Goal: Task Accomplishment & Management: Use online tool/utility

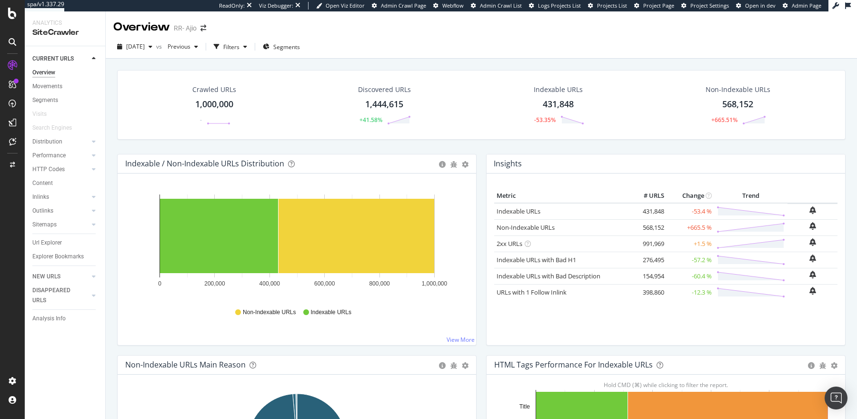
click at [803, 6] on span "Admin Page" at bounding box center [807, 5] width 30 height 7
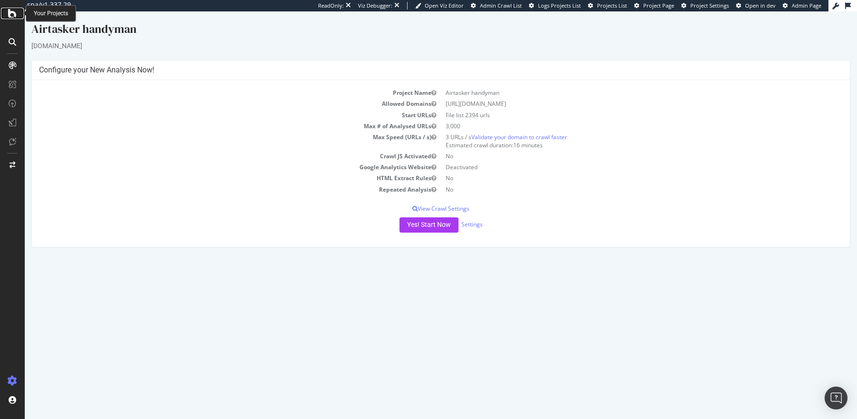
click at [15, 17] on icon at bounding box center [12, 13] width 9 height 11
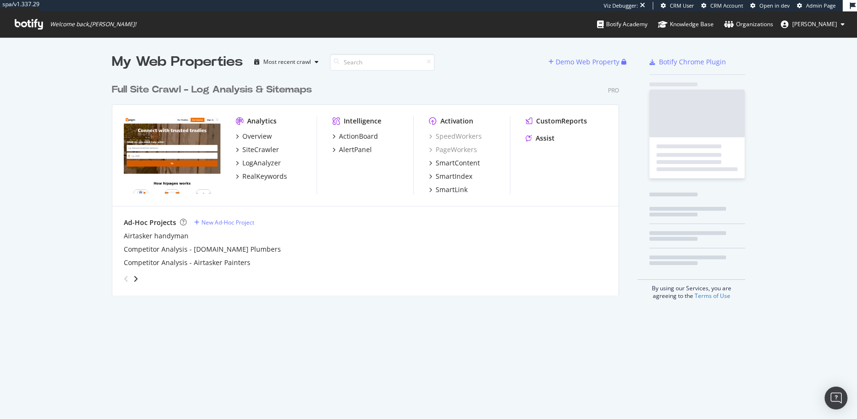
scroll to position [224, 514]
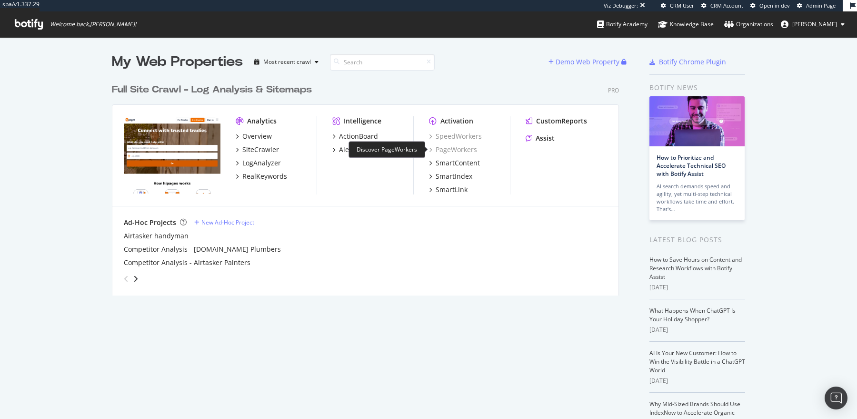
click at [442, 150] on div "PageWorkers" at bounding box center [453, 150] width 48 height 10
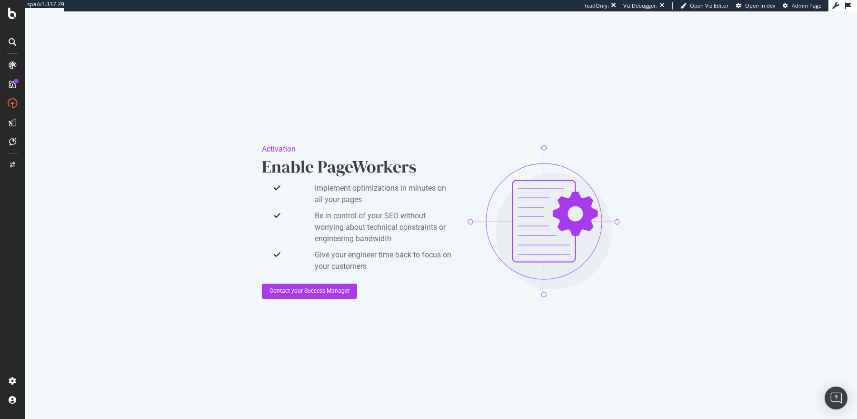
click at [806, 6] on span "Admin Page" at bounding box center [807, 5] width 30 height 7
click at [754, 5] on span "Open in dev" at bounding box center [760, 5] width 30 height 7
click at [699, 4] on span "Open Viz Editor" at bounding box center [709, 5] width 39 height 7
click at [10, 18] on icon at bounding box center [12, 13] width 9 height 11
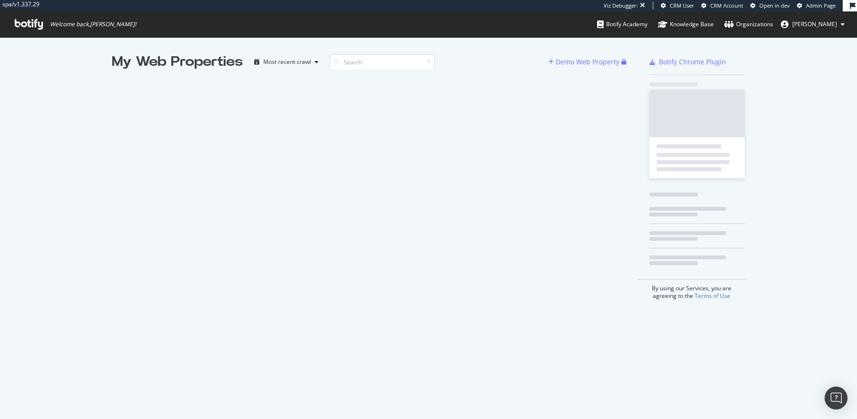
scroll to position [418, 857]
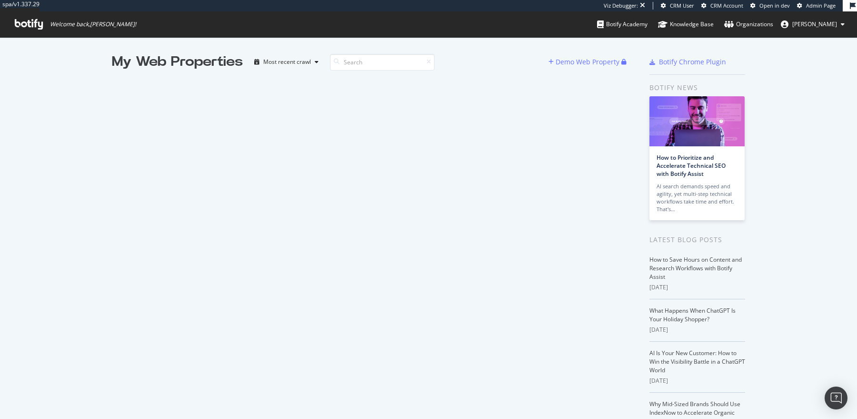
click at [19, 21] on icon at bounding box center [29, 24] width 28 height 10
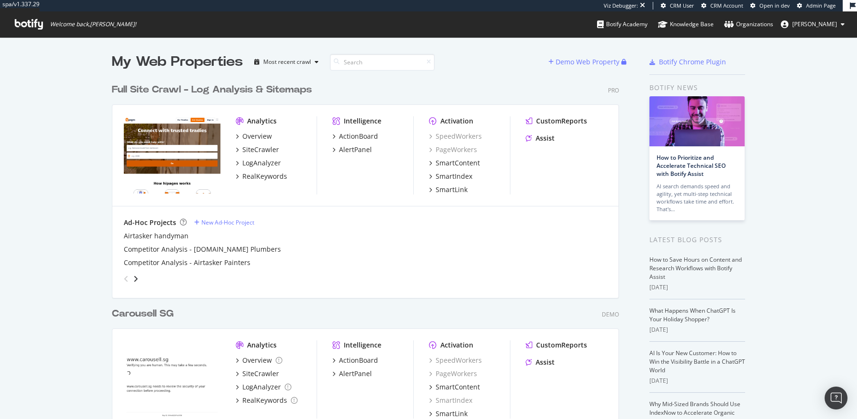
scroll to position [4309, 514]
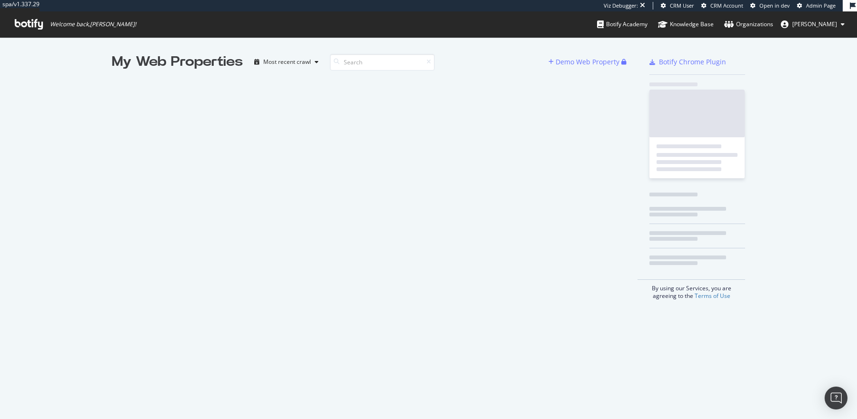
scroll to position [418, 857]
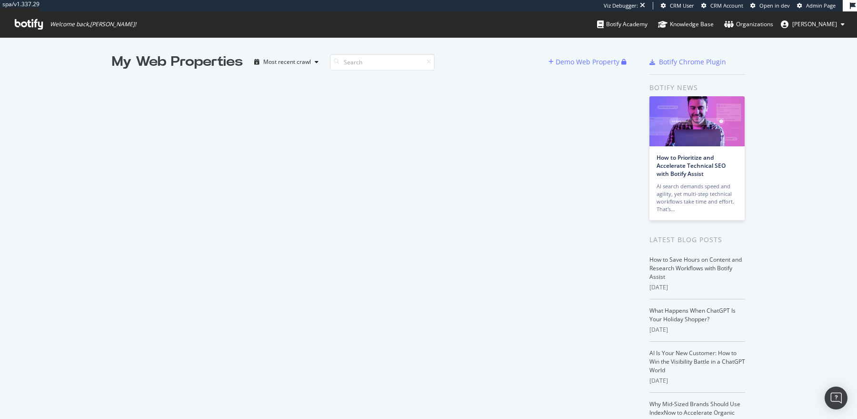
click at [27, 27] on icon at bounding box center [29, 24] width 28 height 10
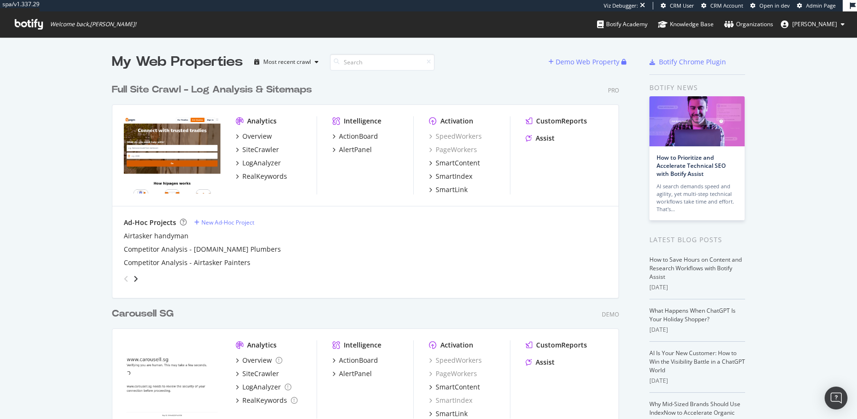
scroll to position [4309, 514]
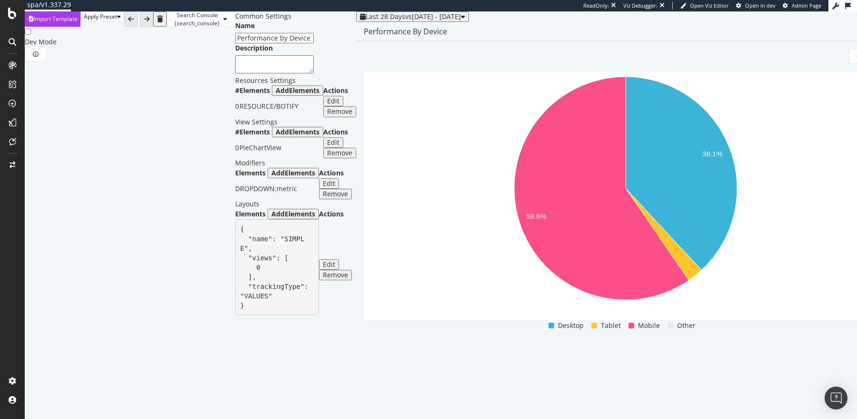
scroll to position [36, 0]
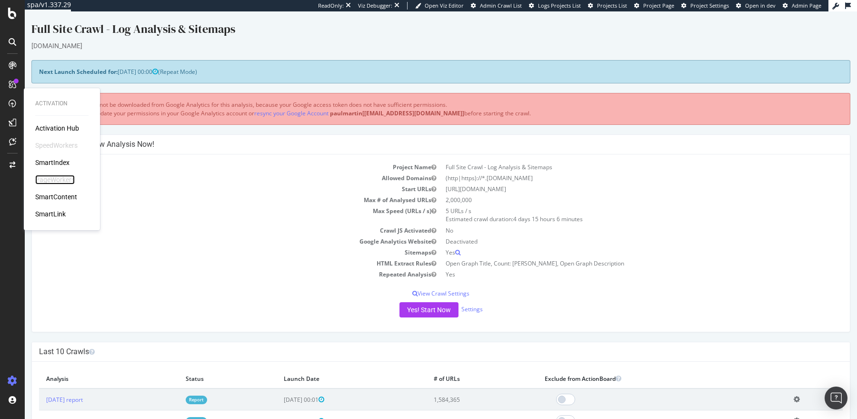
click at [55, 179] on div "PageWorkers" at bounding box center [55, 180] width 40 height 10
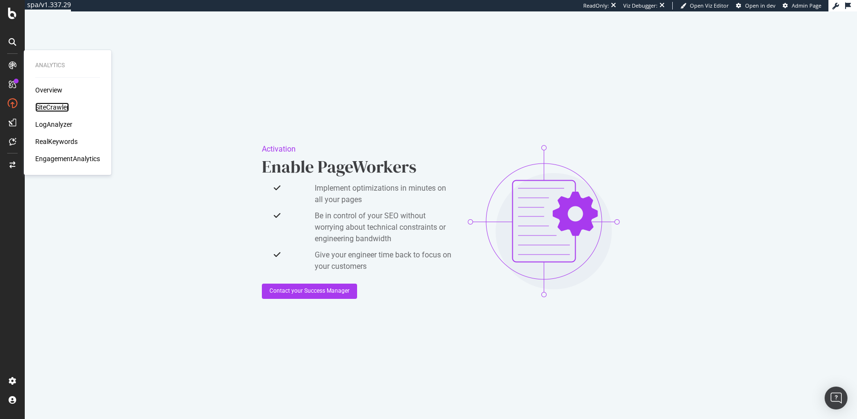
click at [59, 107] on div "SiteCrawler" at bounding box center [52, 107] width 34 height 10
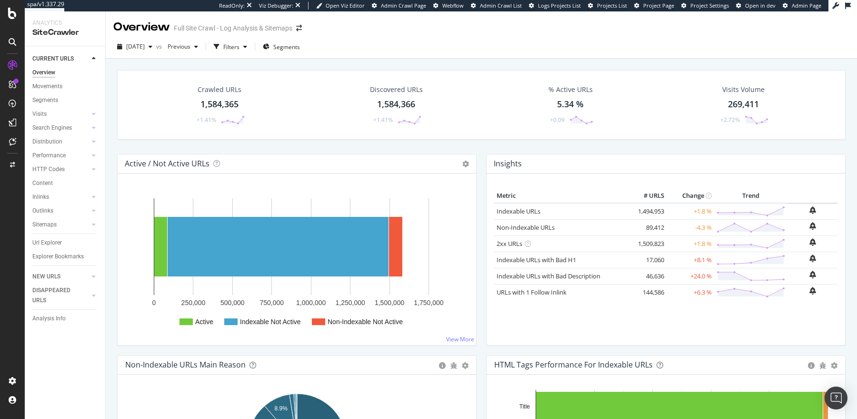
click at [659, 9] on span "Project Page" at bounding box center [658, 5] width 31 height 7
click at [46, 177] on div "PageWorkers" at bounding box center [55, 180] width 40 height 10
